Goal: Information Seeking & Learning: Learn about a topic

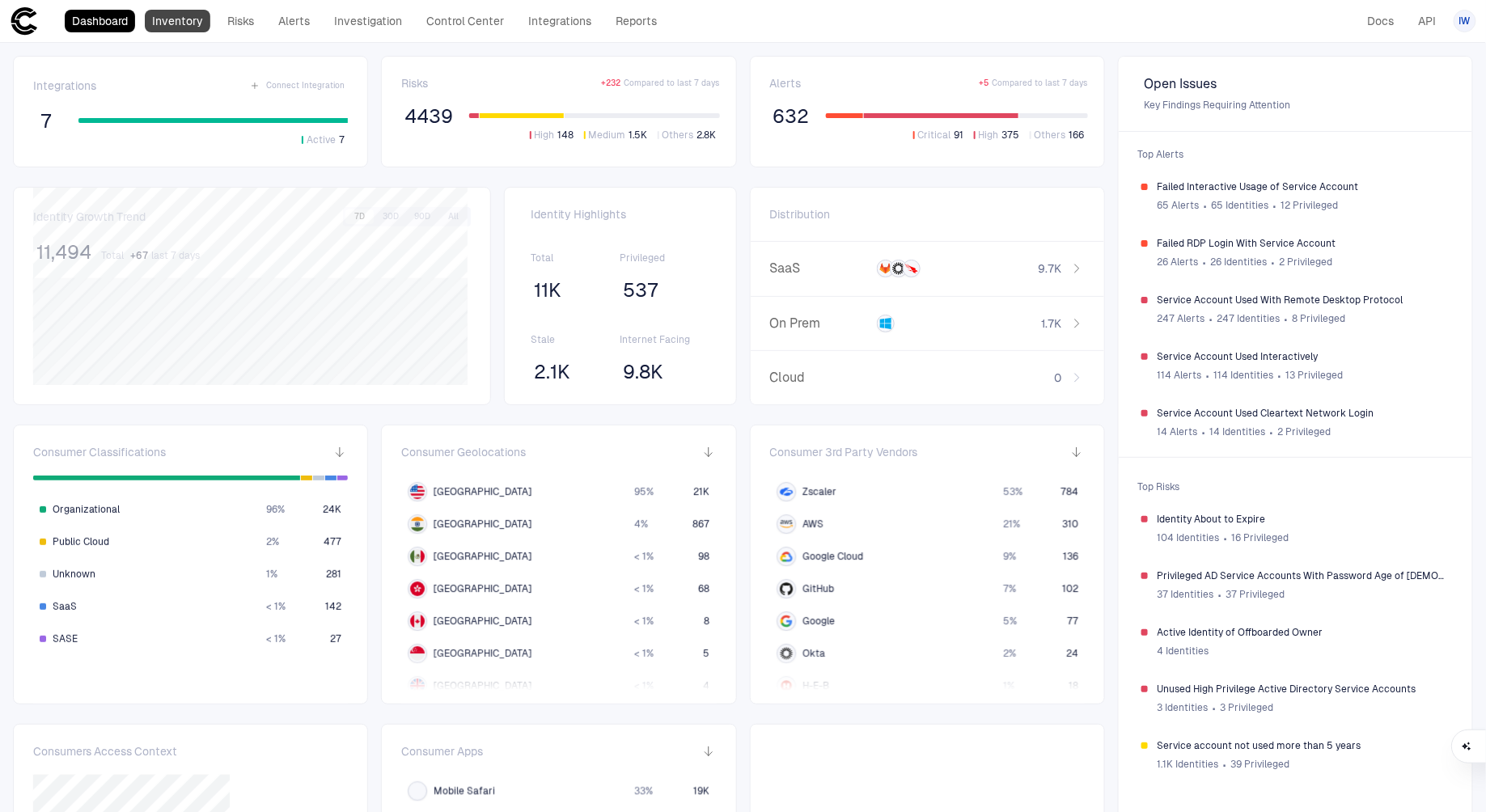
click at [187, 26] on link "Inventory" at bounding box center [177, 21] width 65 height 23
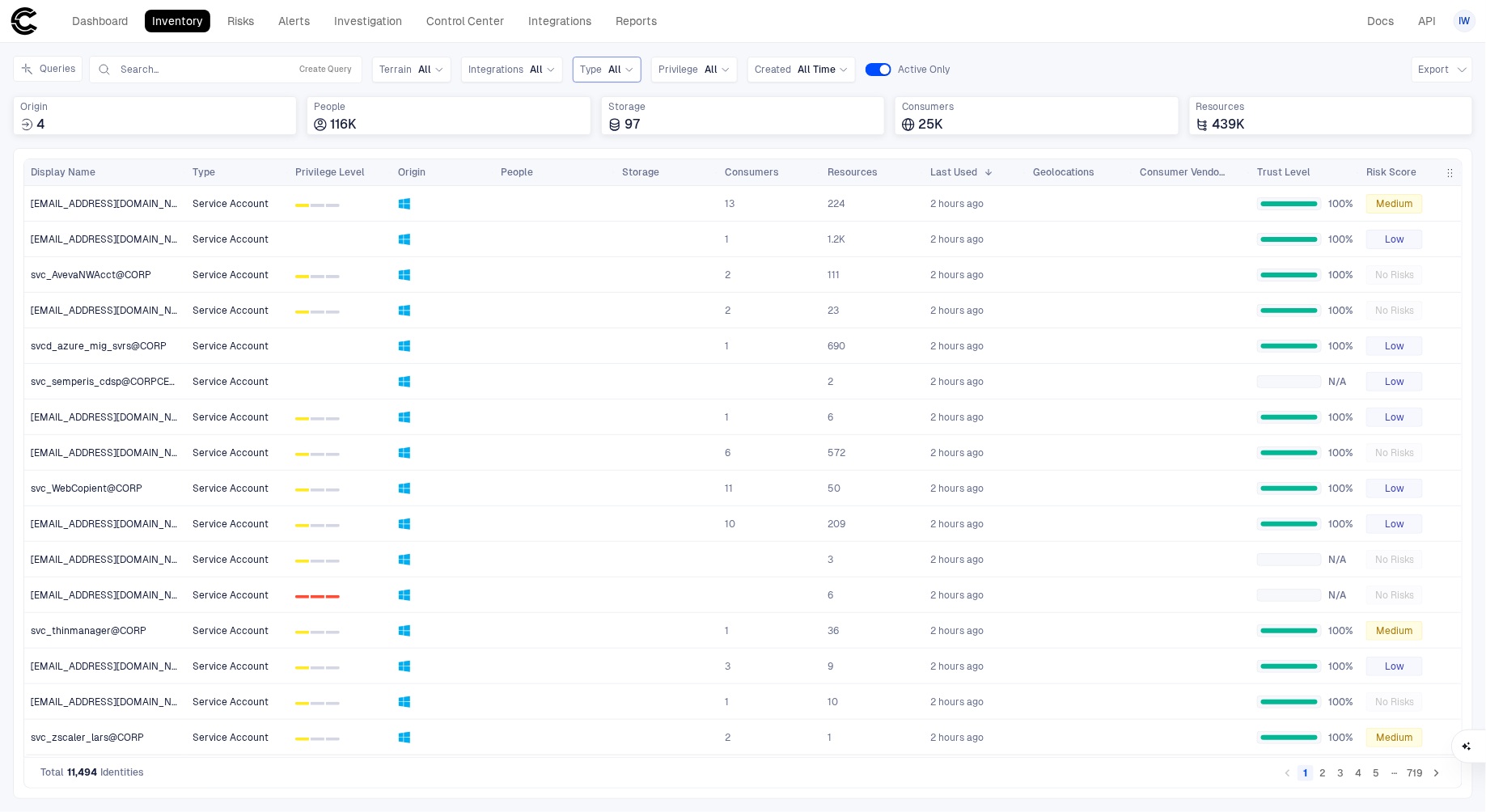
click at [598, 67] on div "Type All" at bounding box center [607, 69] width 55 height 13
click at [507, 67] on span "Integrations" at bounding box center [496, 69] width 55 height 13
click at [513, 163] on span "Gitlab" at bounding box center [561, 166] width 134 height 13
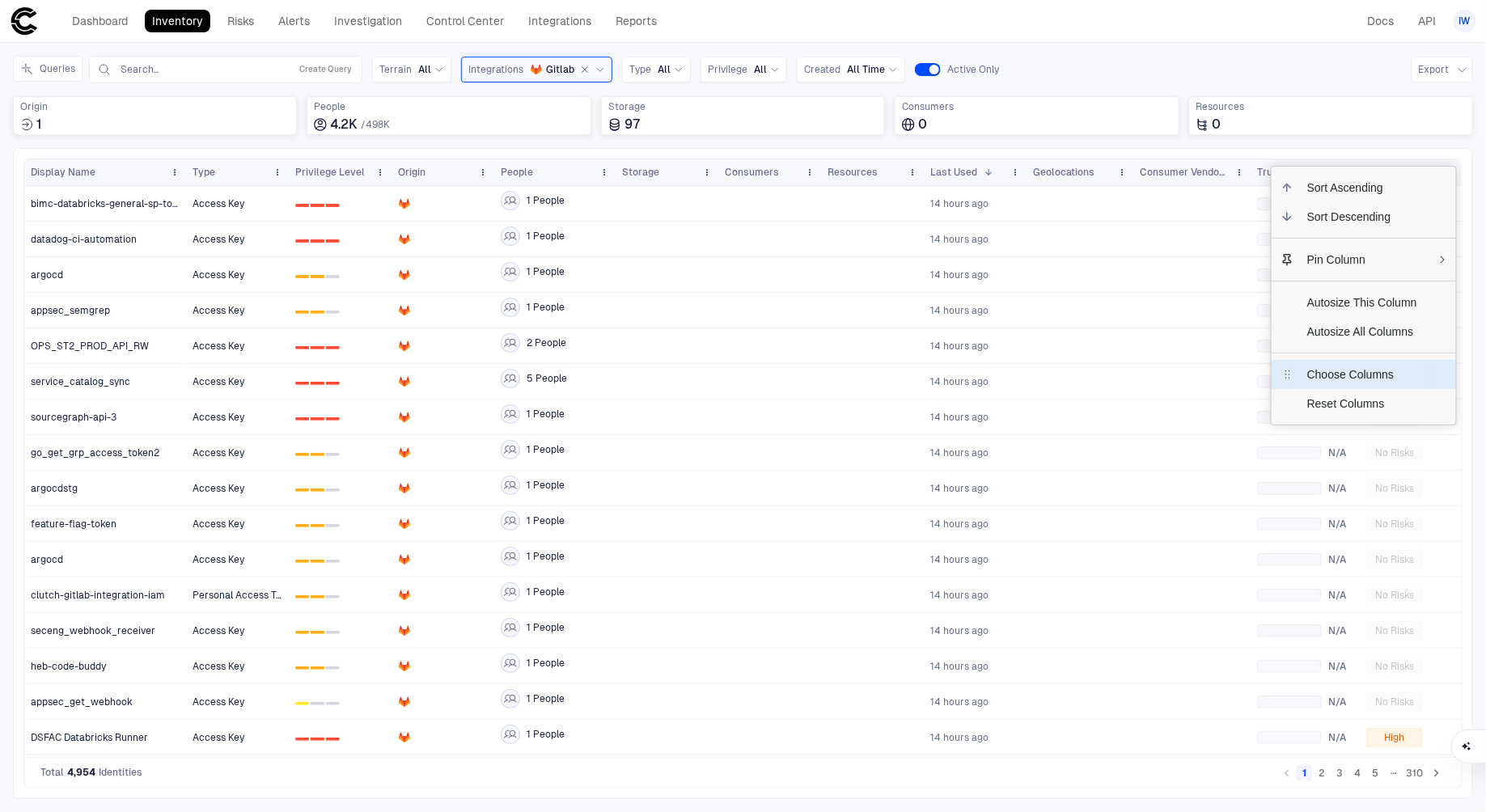
click at [1365, 366] on span "Choose Columns" at bounding box center [1361, 375] width 136 height 29
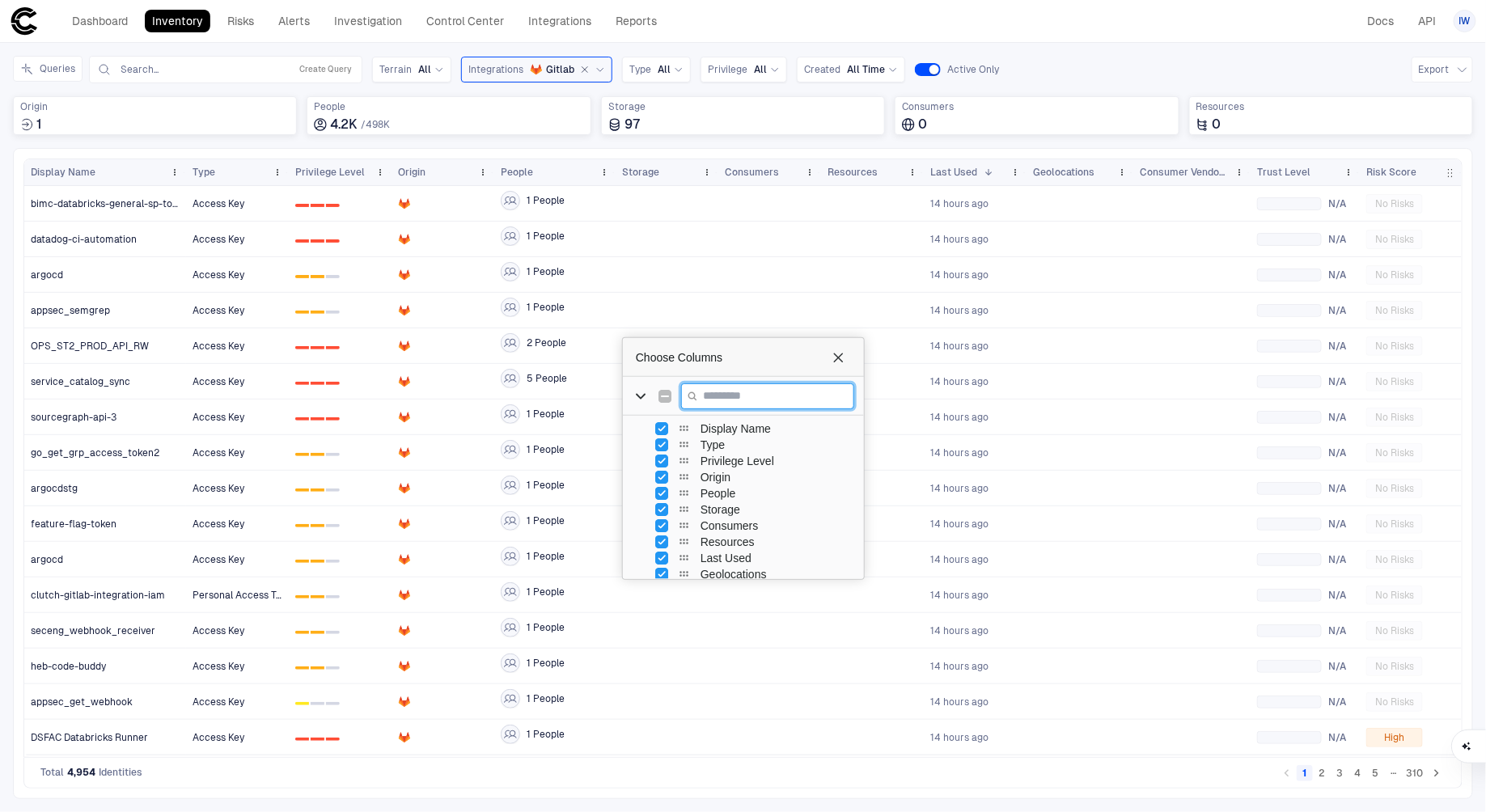
click at [768, 396] on input "Filter Columns Input" at bounding box center [768, 396] width 173 height 25
type input "*"
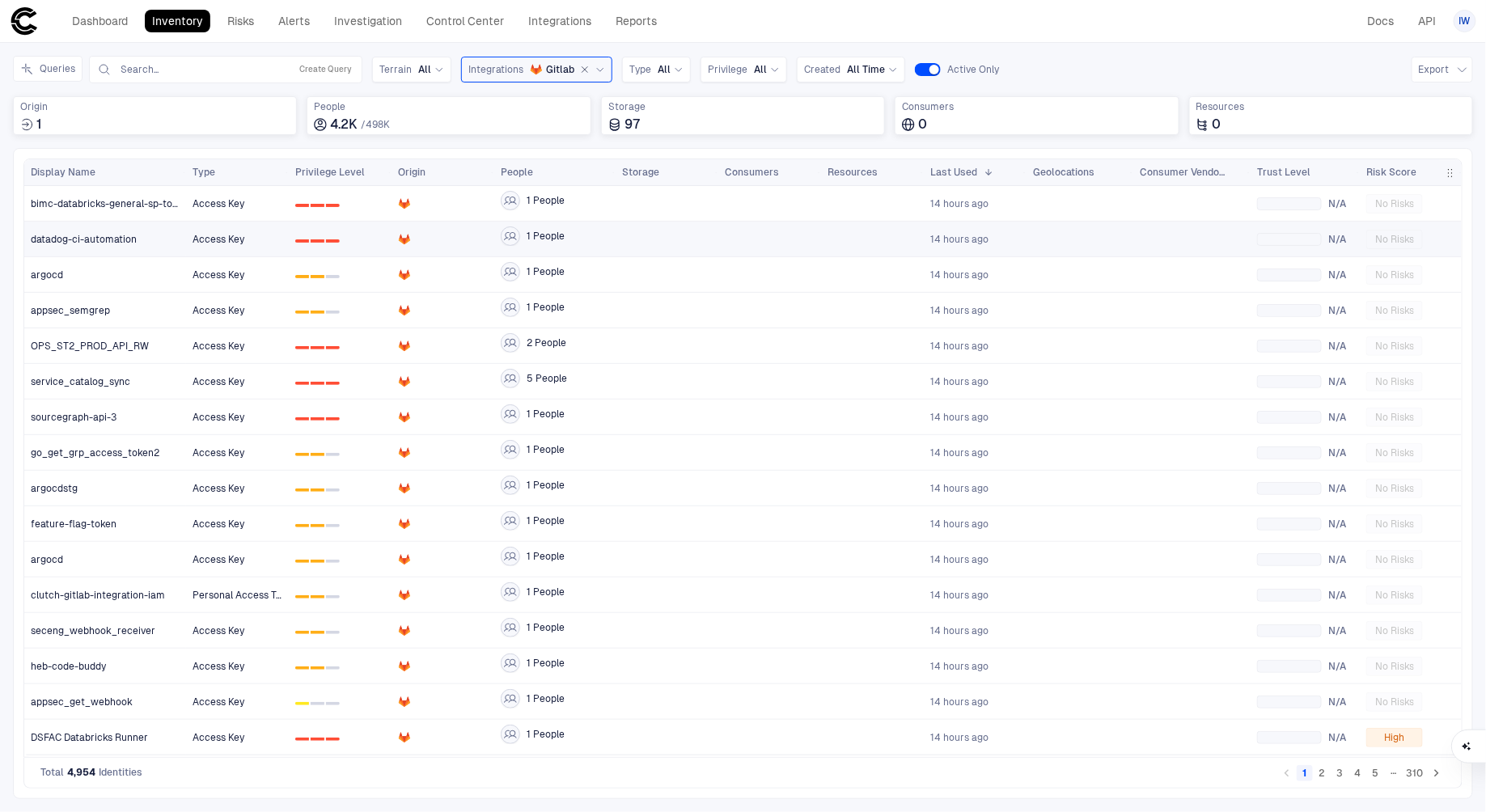
click at [135, 241] on div "datadog-ci-automation" at bounding box center [105, 239] width 150 height 13
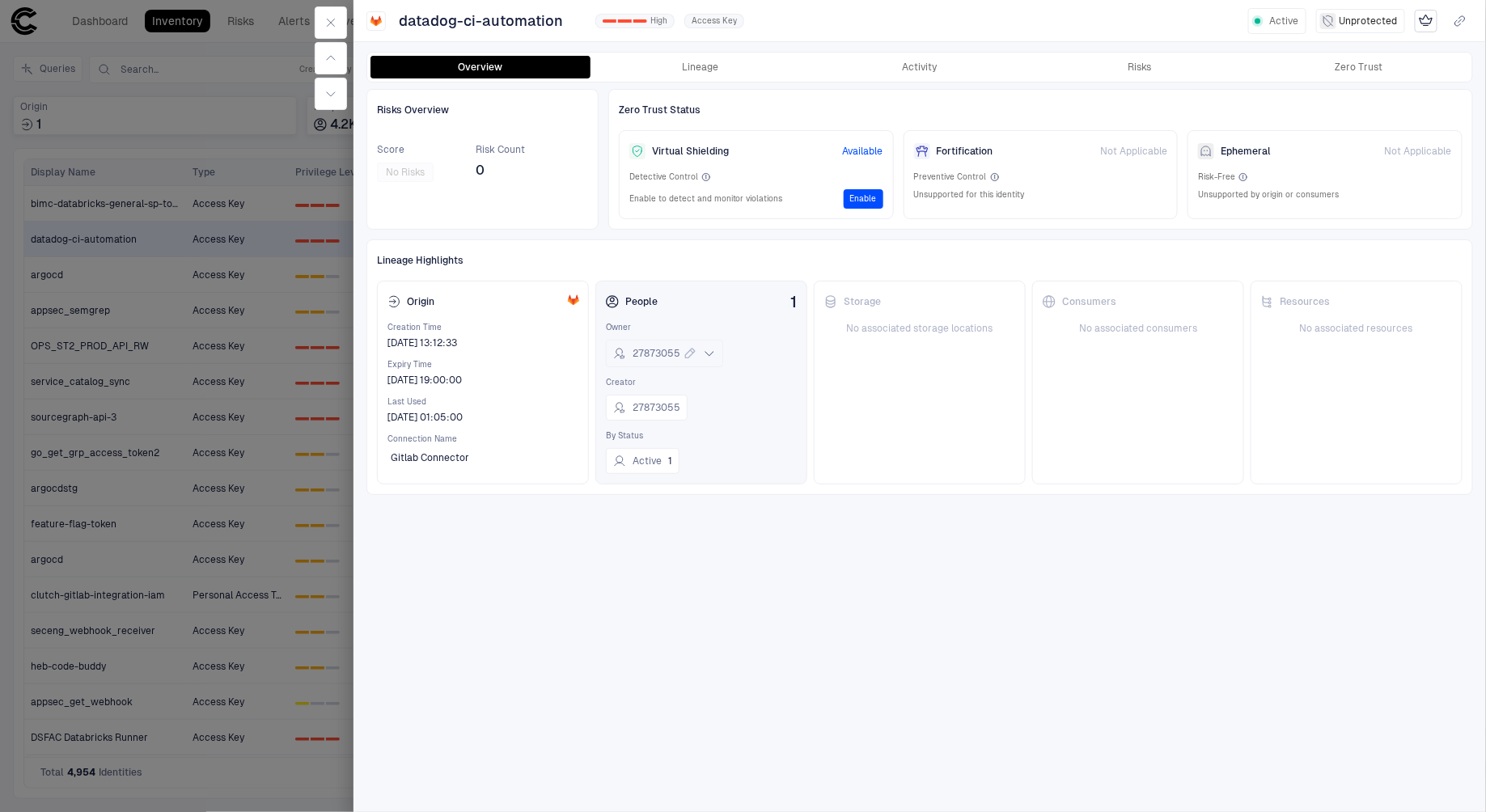
click at [648, 349] on span "27873055" at bounding box center [657, 354] width 47 height 13
click at [990, 450] on div "Storage No associated storage locations" at bounding box center [919, 383] width 212 height 204
click at [701, 68] on button "Lineage" at bounding box center [700, 66] width 220 height 23
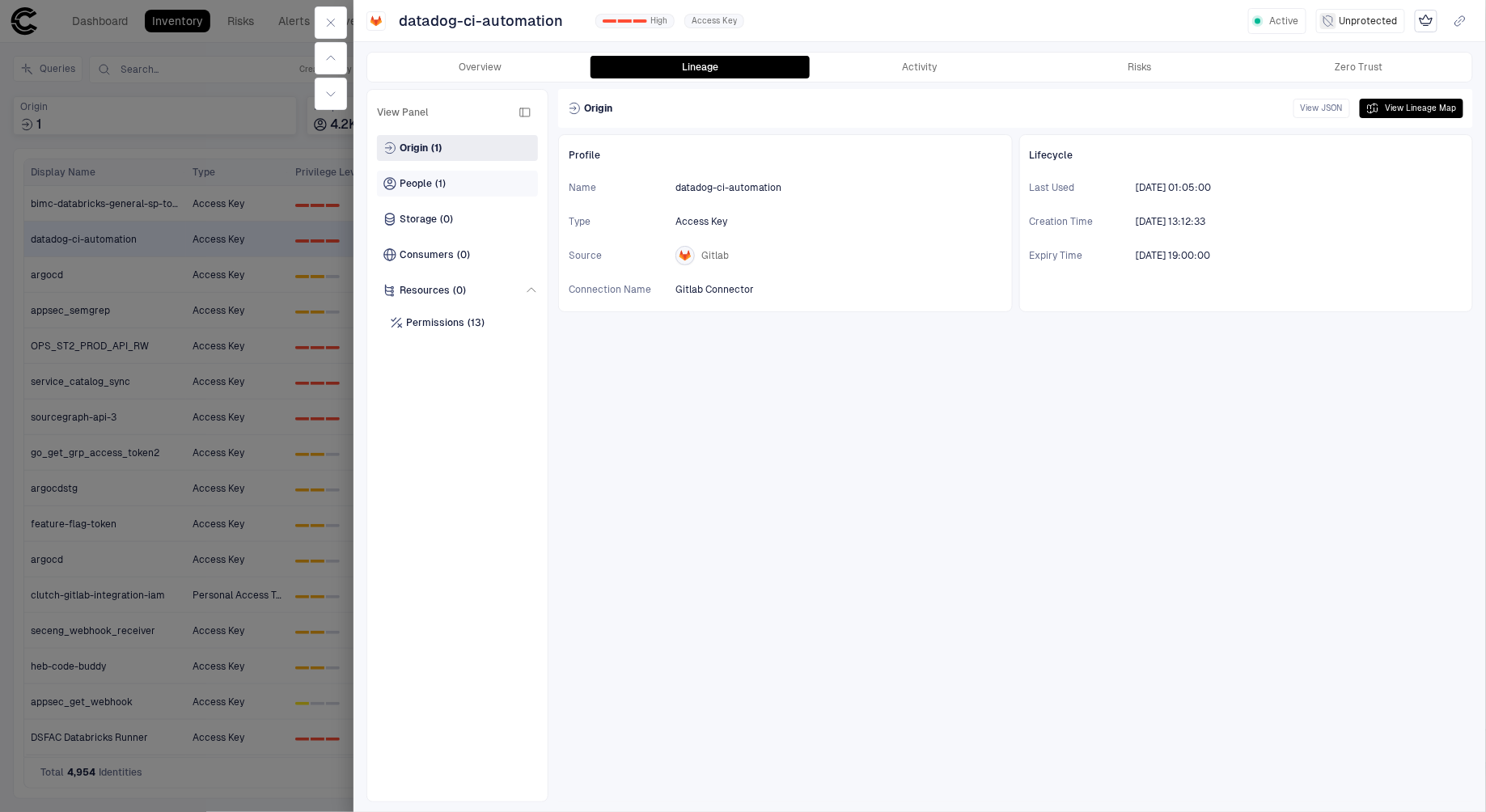
click at [466, 190] on div "People (1)" at bounding box center [457, 184] width 161 height 25
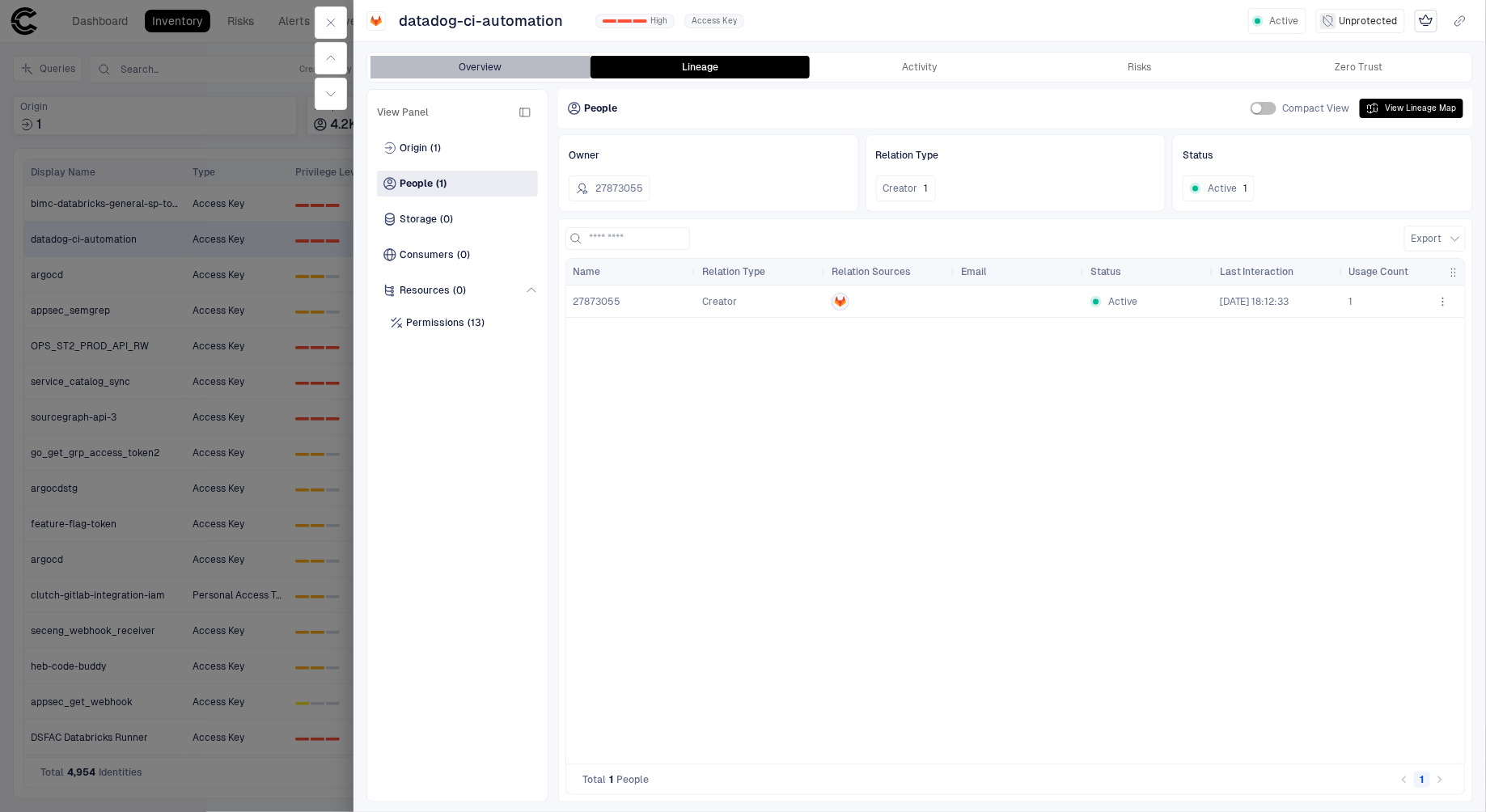
click at [507, 60] on button "Overview" at bounding box center [480, 66] width 220 height 23
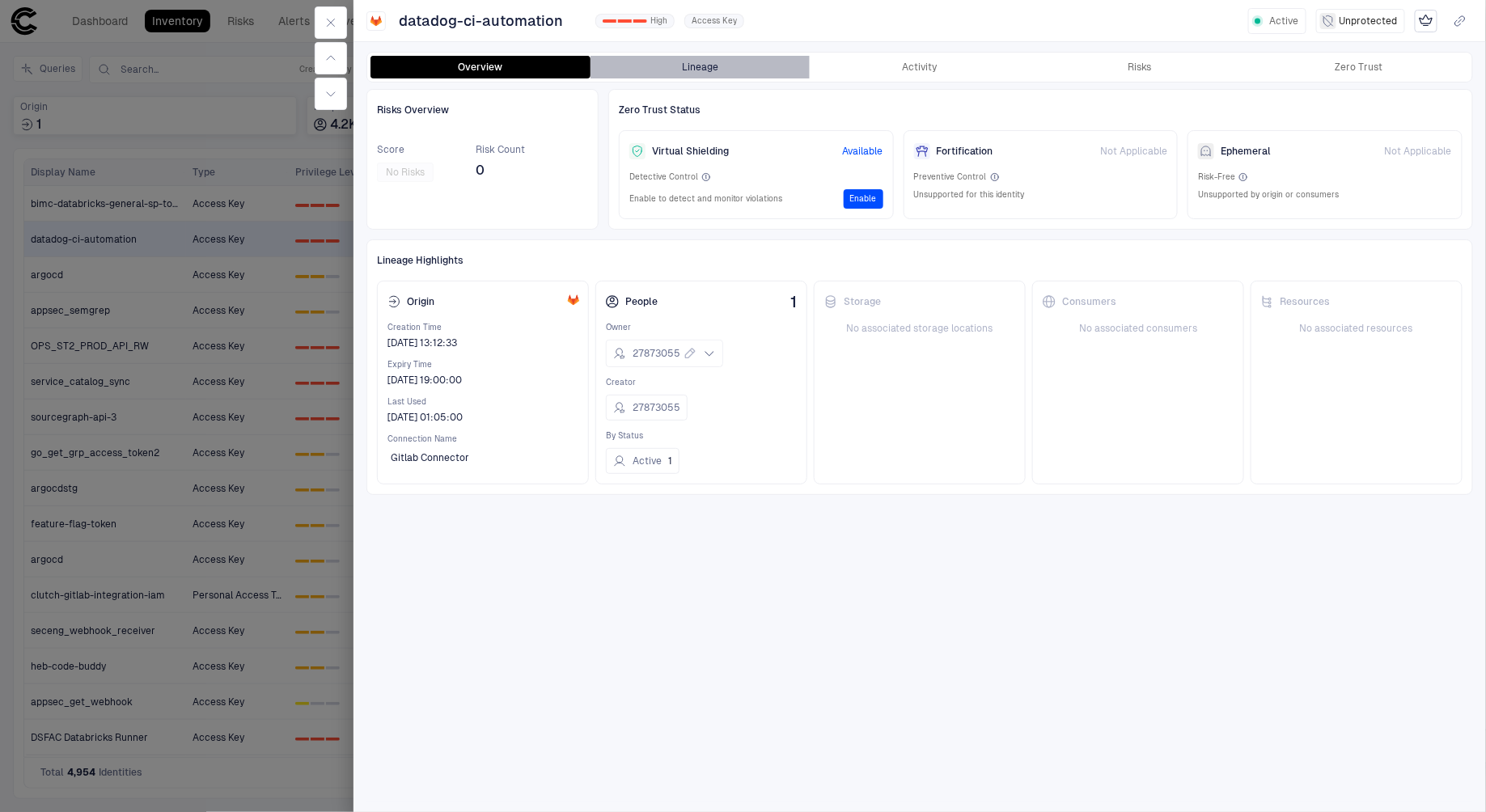
click at [719, 68] on button "Lineage" at bounding box center [700, 66] width 220 height 23
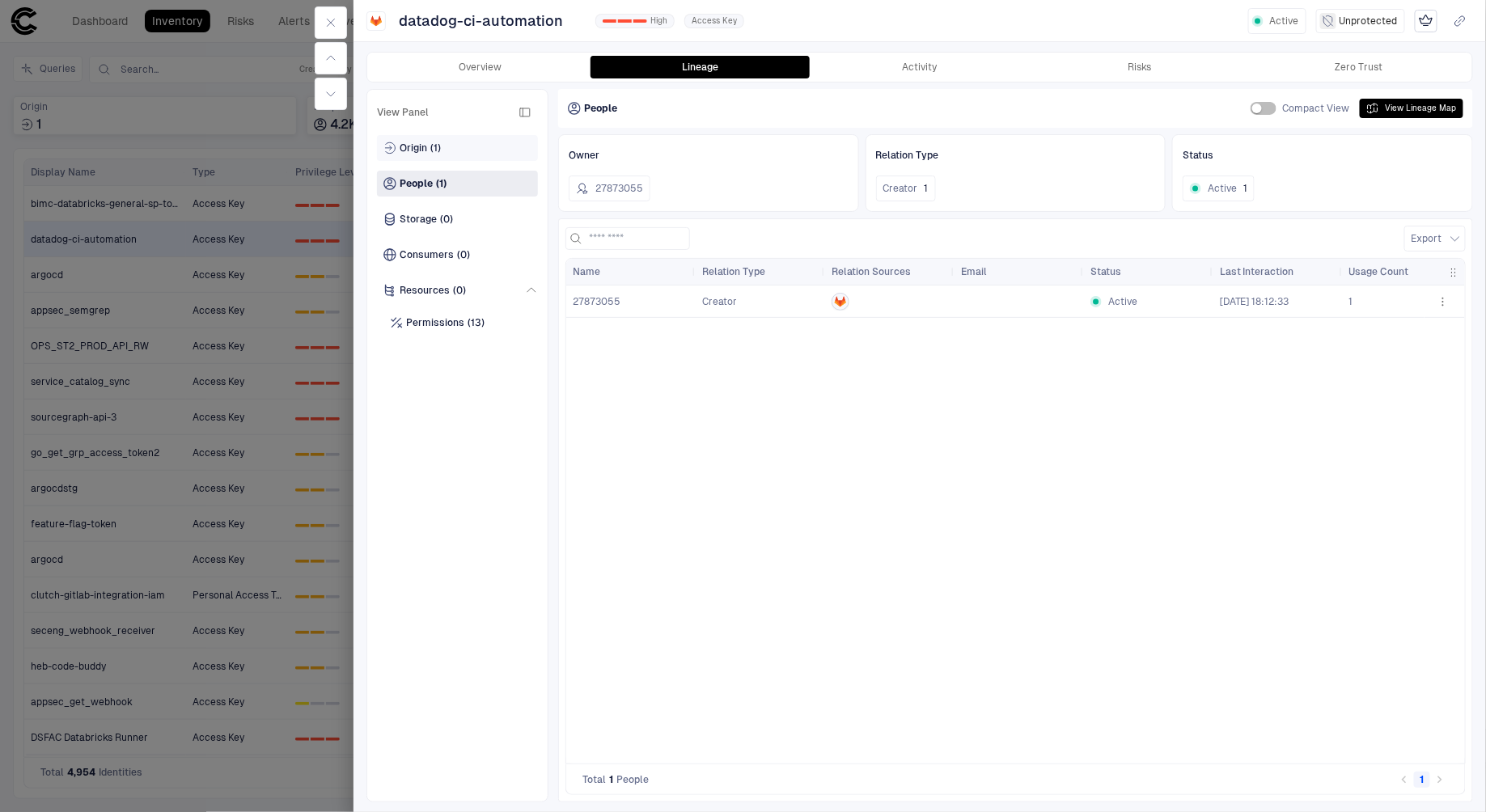
click at [414, 153] on span "Origin" at bounding box center [413, 148] width 27 height 13
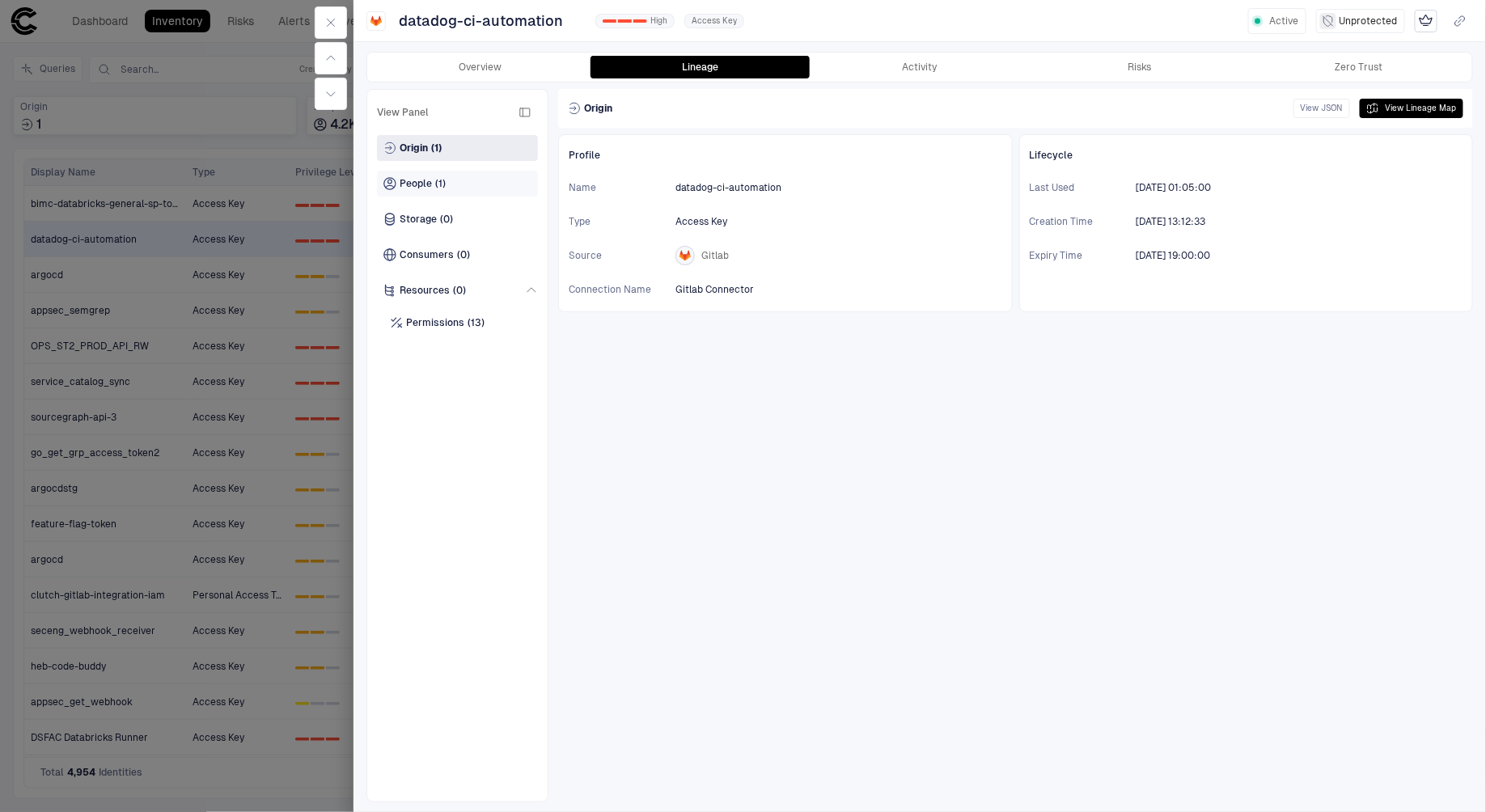
click at [417, 191] on div "People (1)" at bounding box center [457, 184] width 161 height 25
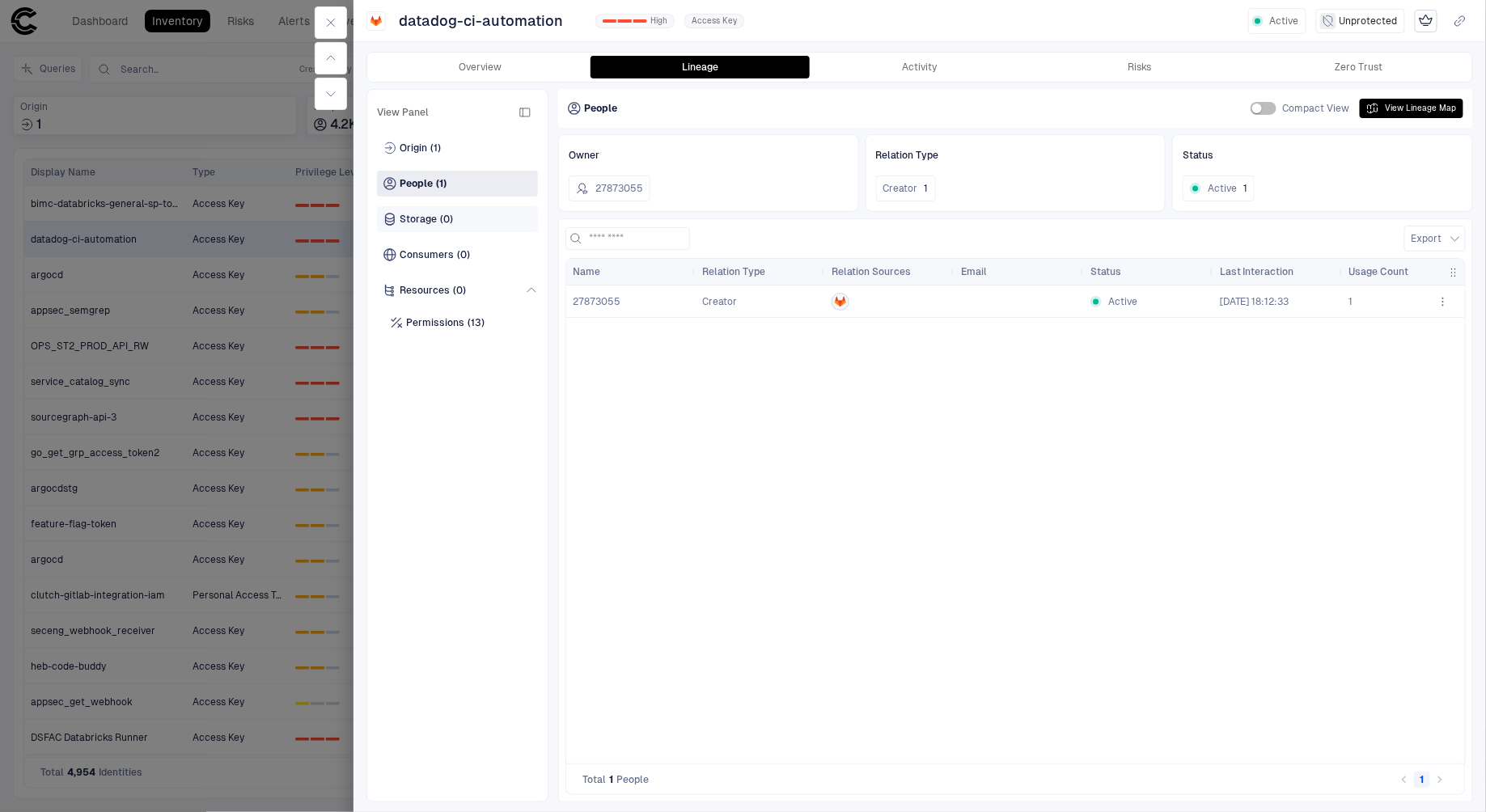
click at [418, 217] on span "Storage" at bounding box center [417, 219] width 37 height 13
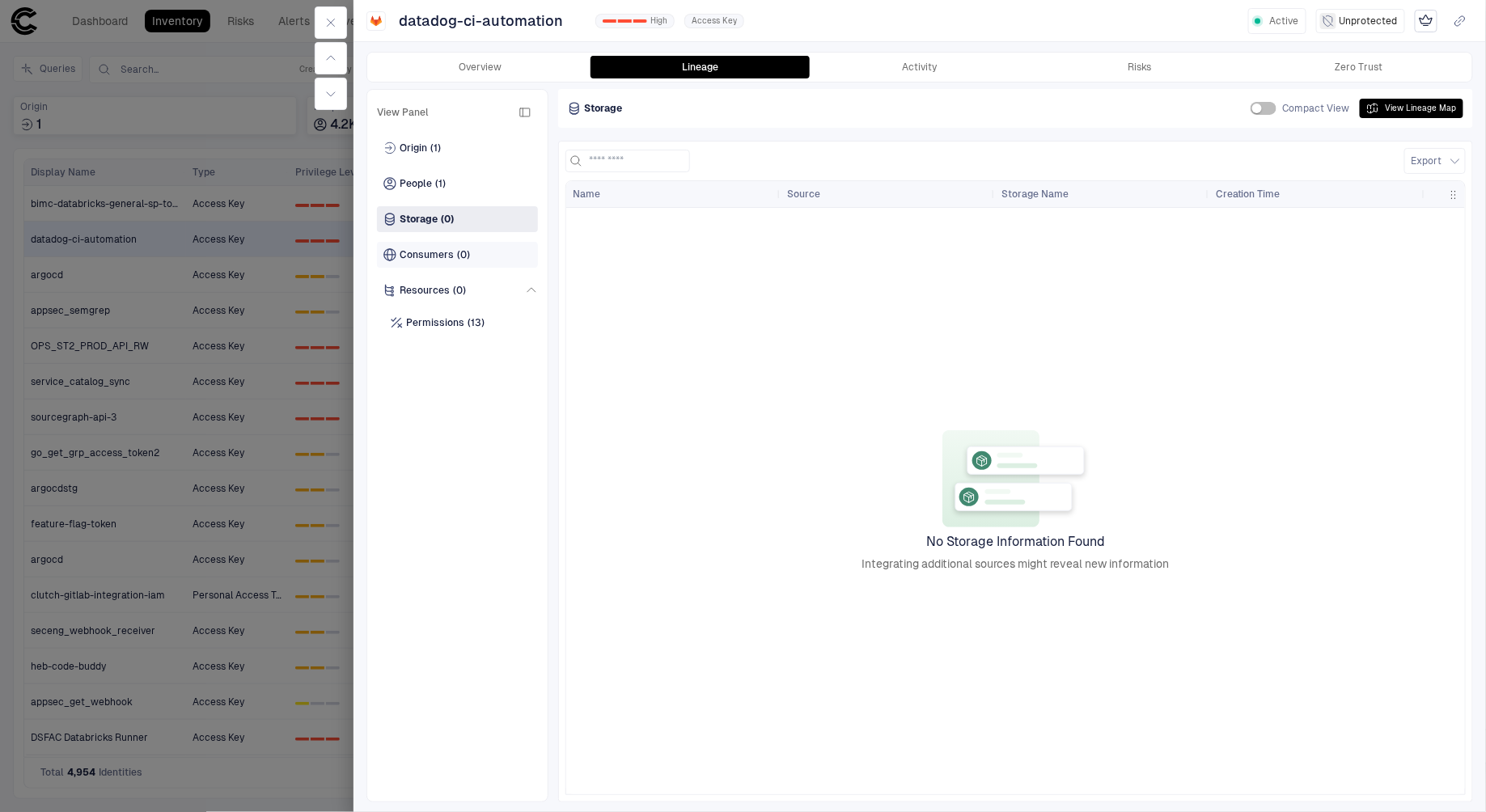
click at [422, 246] on div "Consumers (0)" at bounding box center [457, 255] width 161 height 25
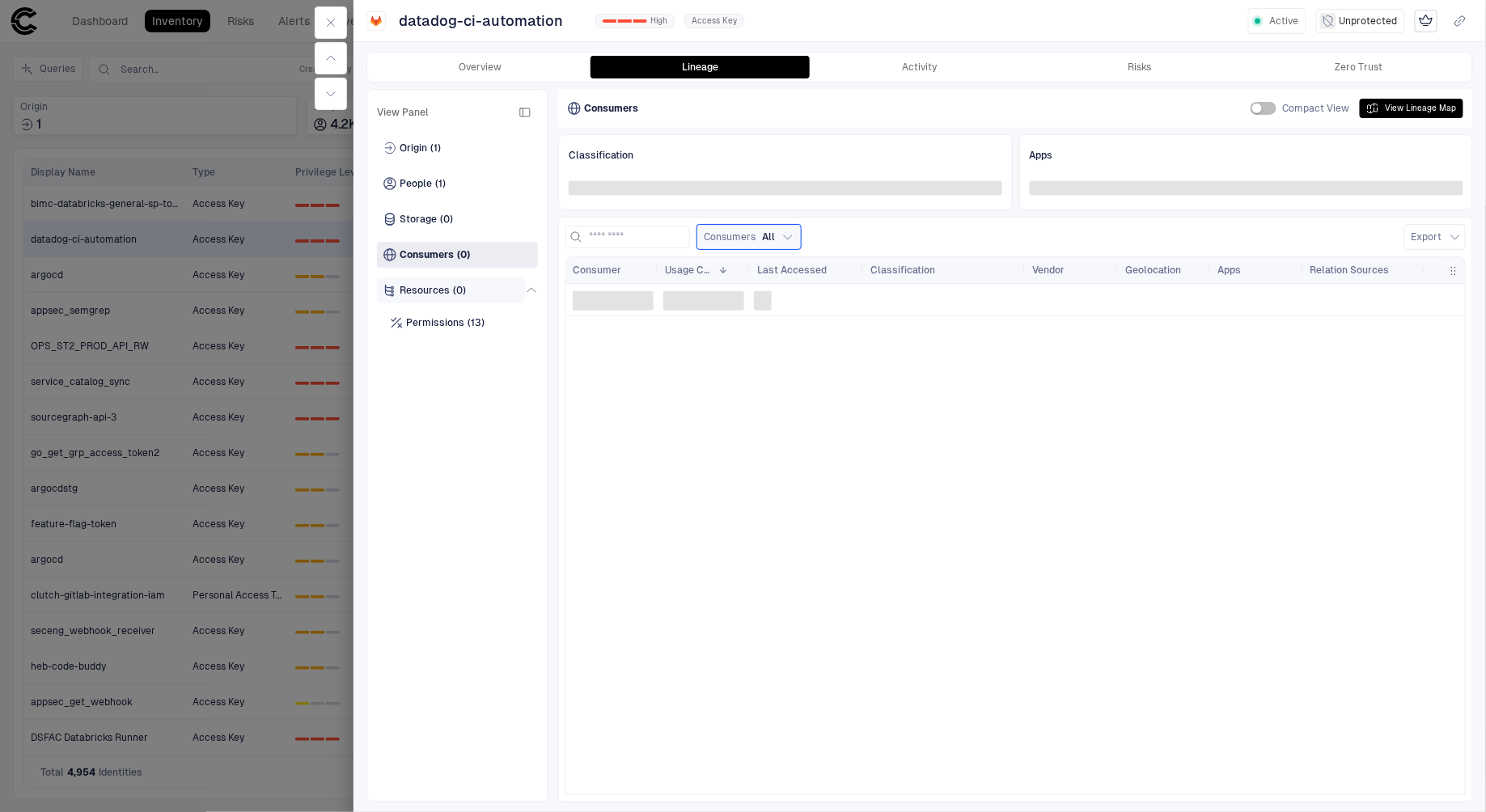
click at [427, 293] on span "Resources" at bounding box center [424, 290] width 50 height 13
click at [432, 317] on span "Permissions" at bounding box center [436, 323] width 58 height 13
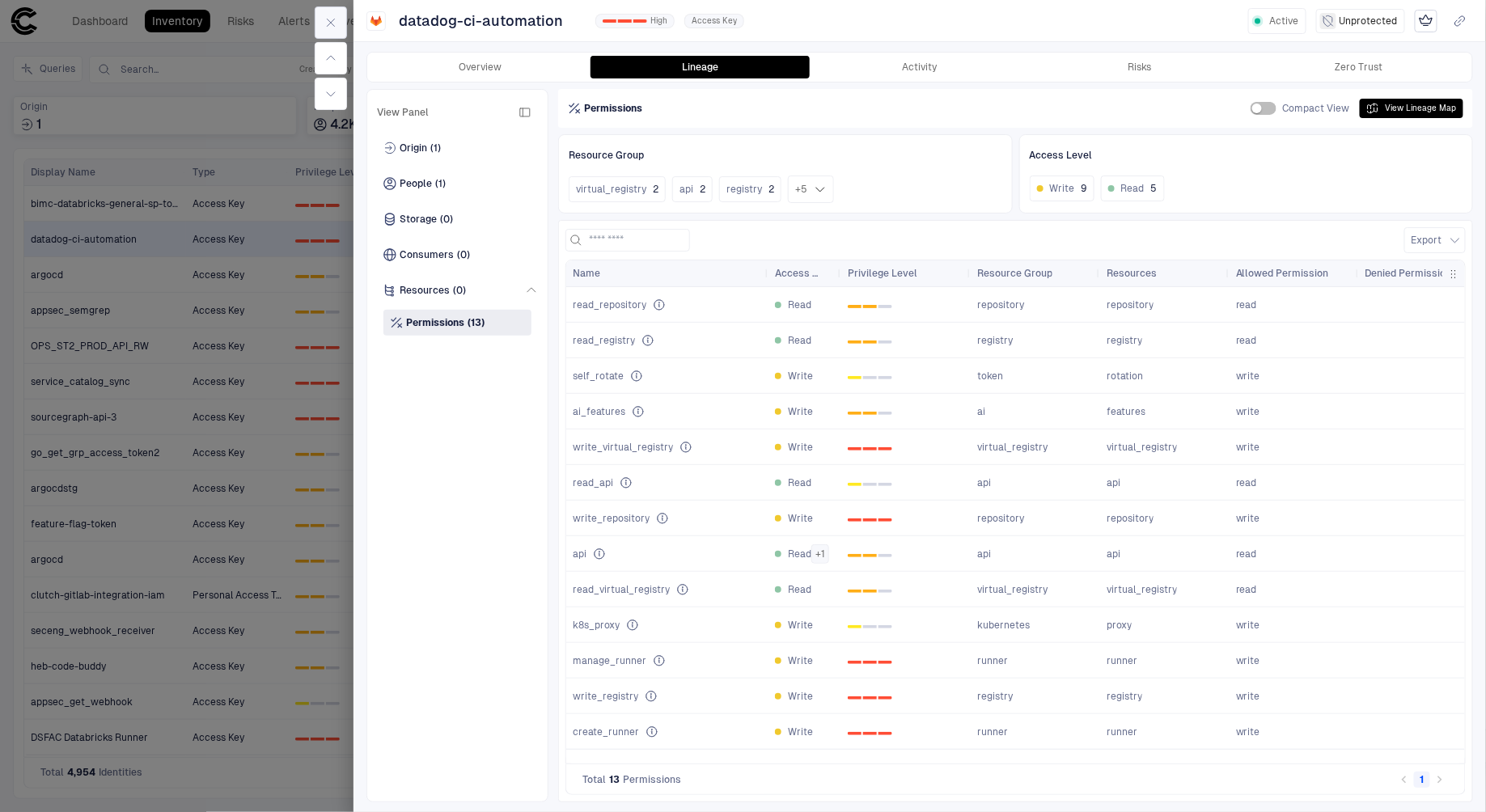
click at [338, 27] on button "button" at bounding box center [331, 23] width 33 height 33
